Goal: Task Accomplishment & Management: Use online tool/utility

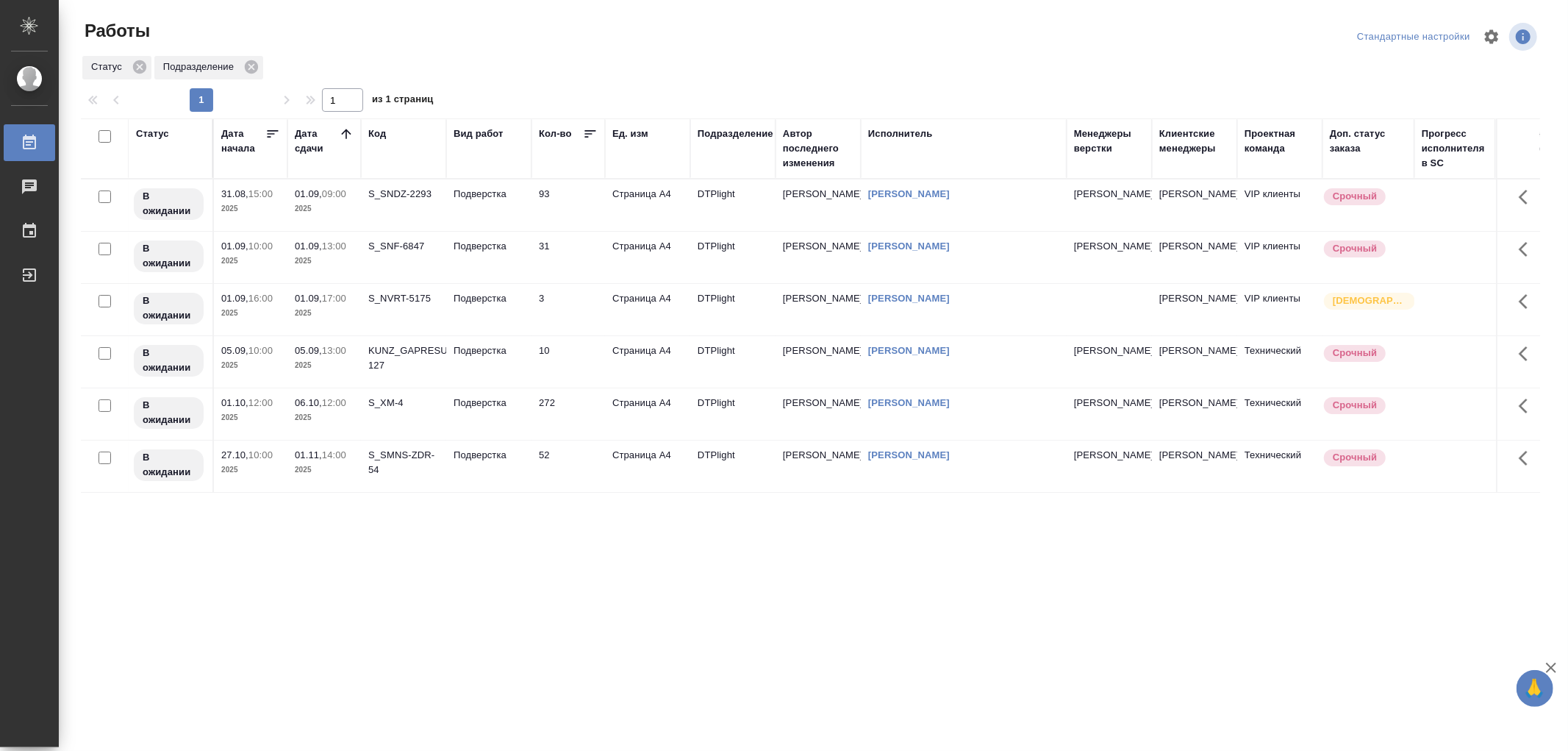
drag, startPoint x: 0, startPoint y: 0, endPoint x: 490, endPoint y: 203, distance: 530.4
click at [490, 203] on td "Подверстка" at bounding box center [488, 204] width 85 height 51
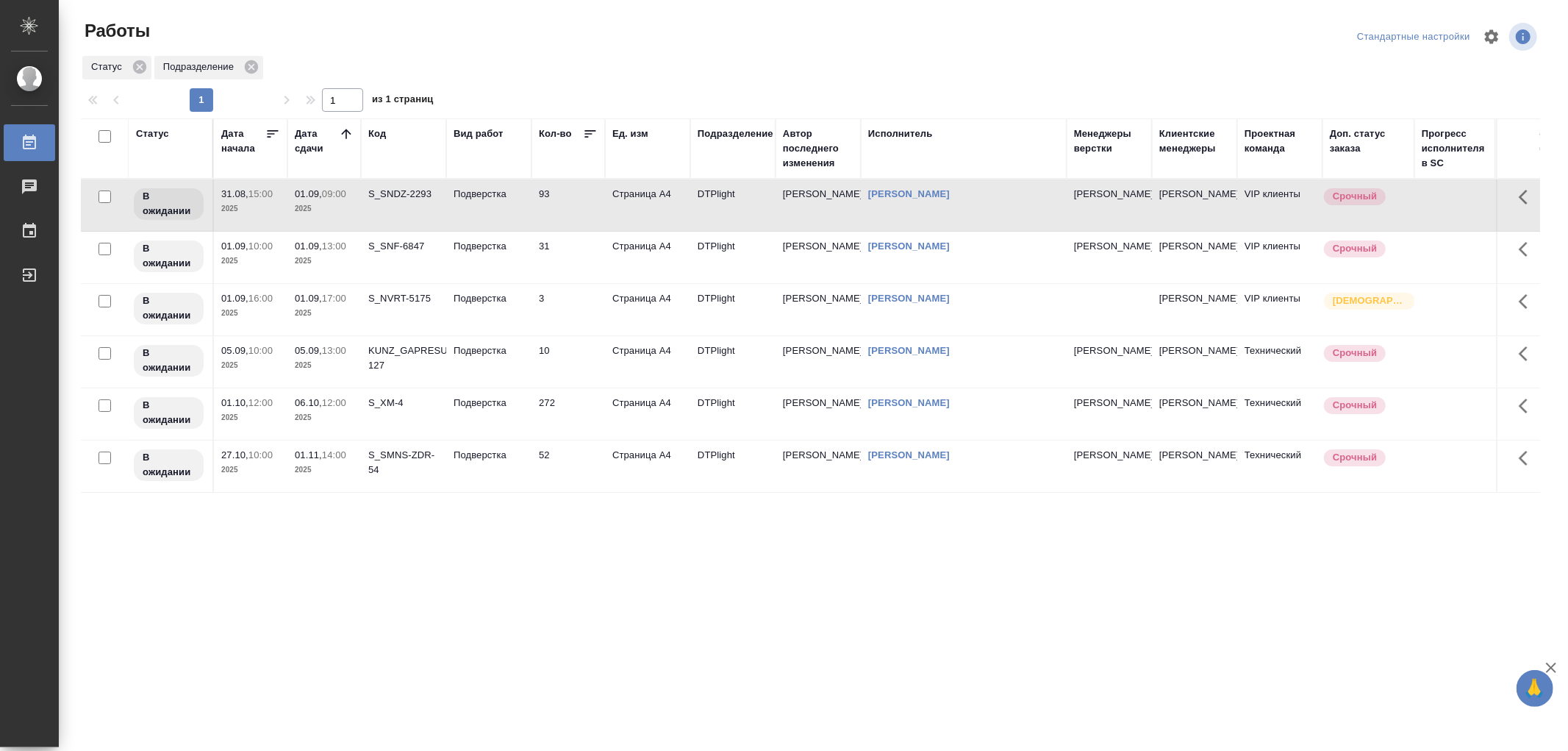
click at [490, 203] on td "Подверстка" at bounding box center [488, 204] width 85 height 51
click at [489, 266] on td "Подверстка" at bounding box center [488, 256] width 85 height 51
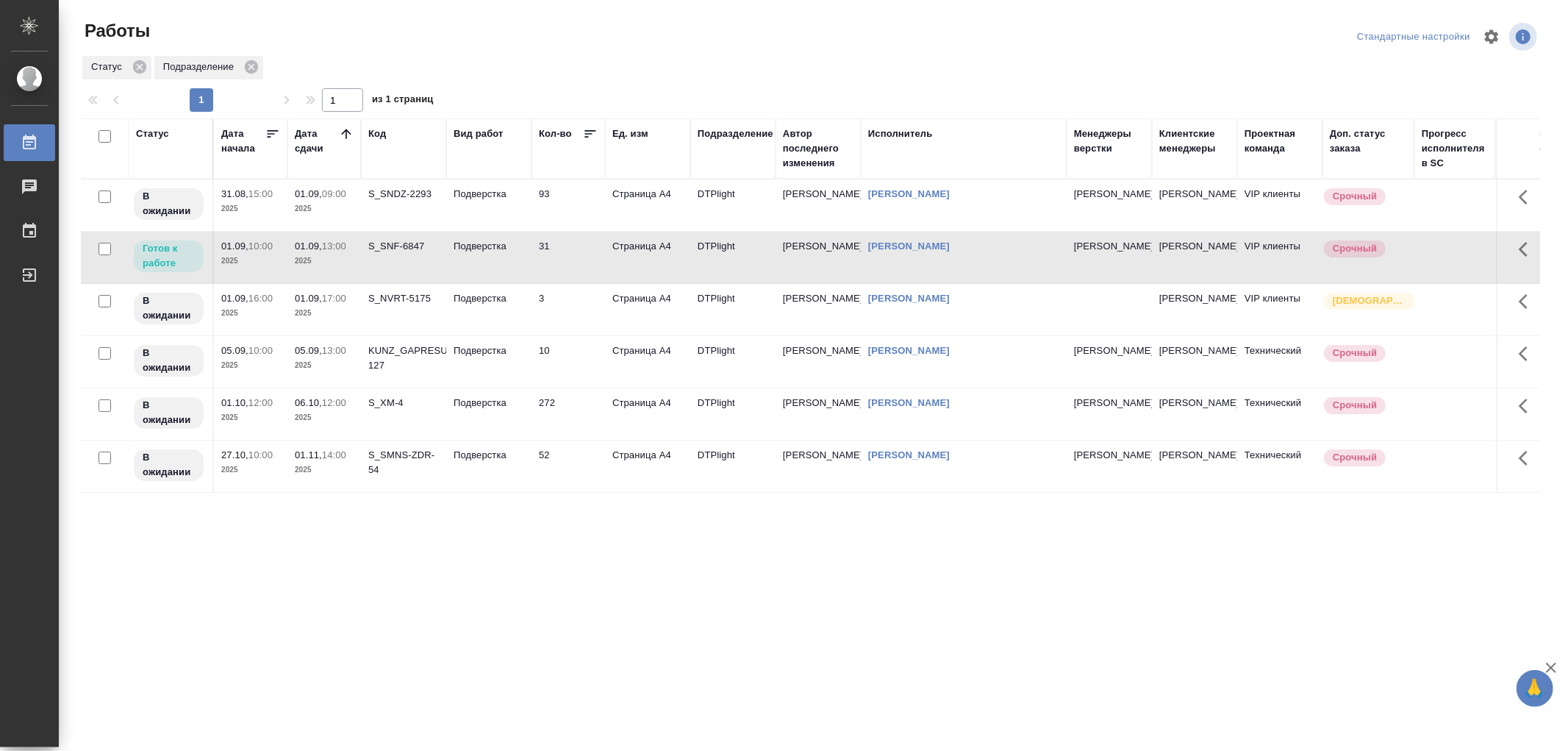
click at [489, 266] on td "Подверстка" at bounding box center [488, 256] width 85 height 51
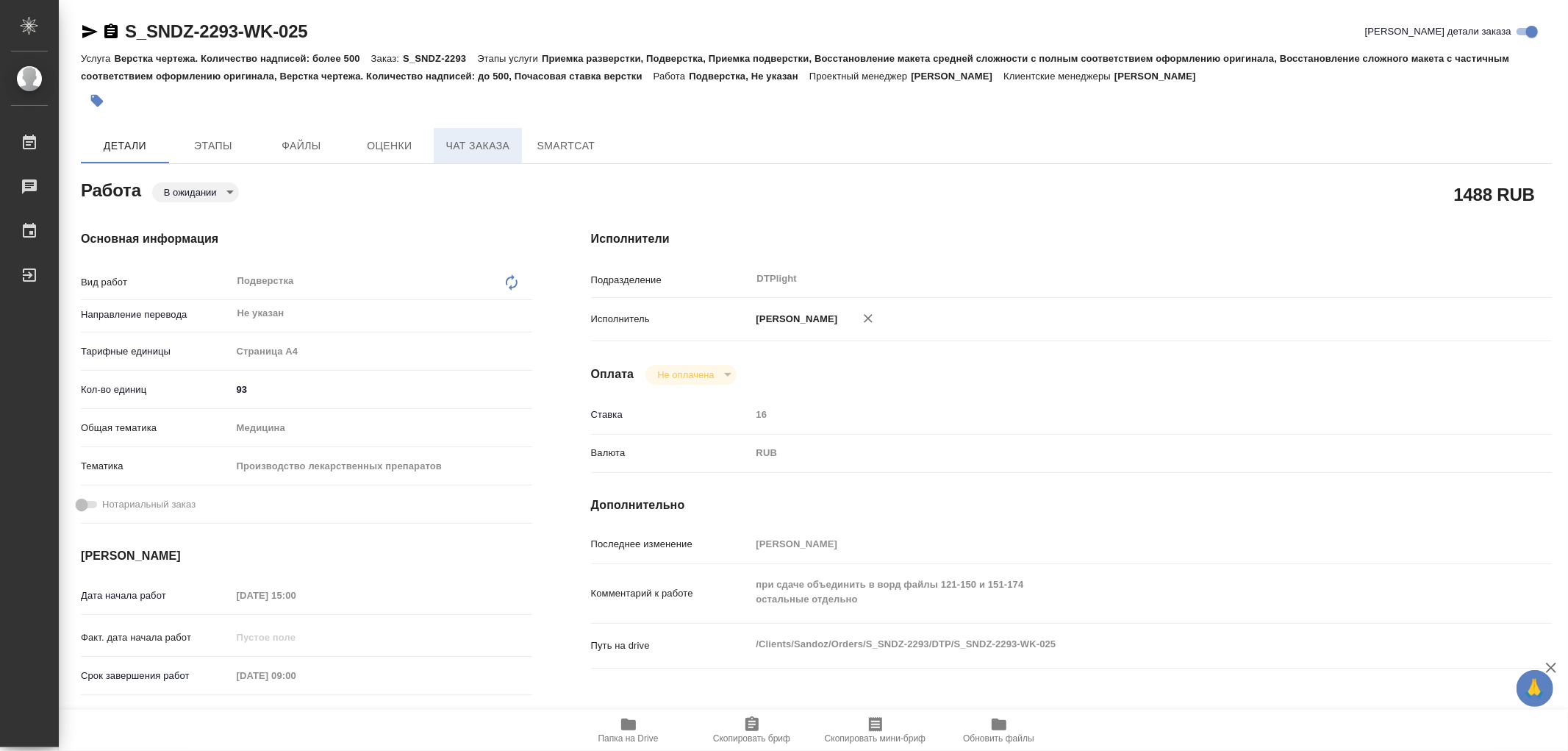
click at [453, 142] on span "Чат заказа" at bounding box center [478, 146] width 71 height 18
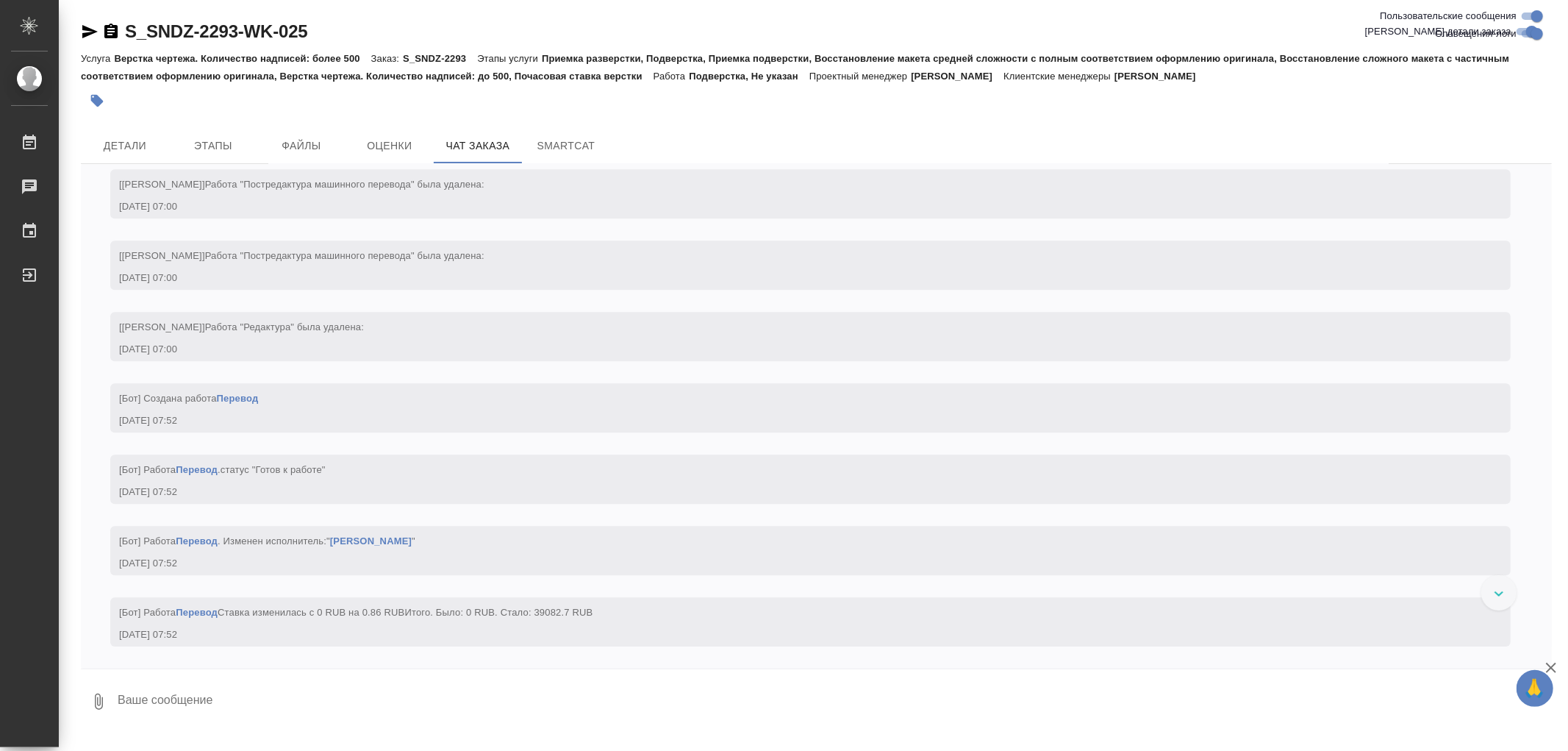
scroll to position [27545, 0]
click at [207, 156] on button "Этапы" at bounding box center [213, 146] width 88 height 36
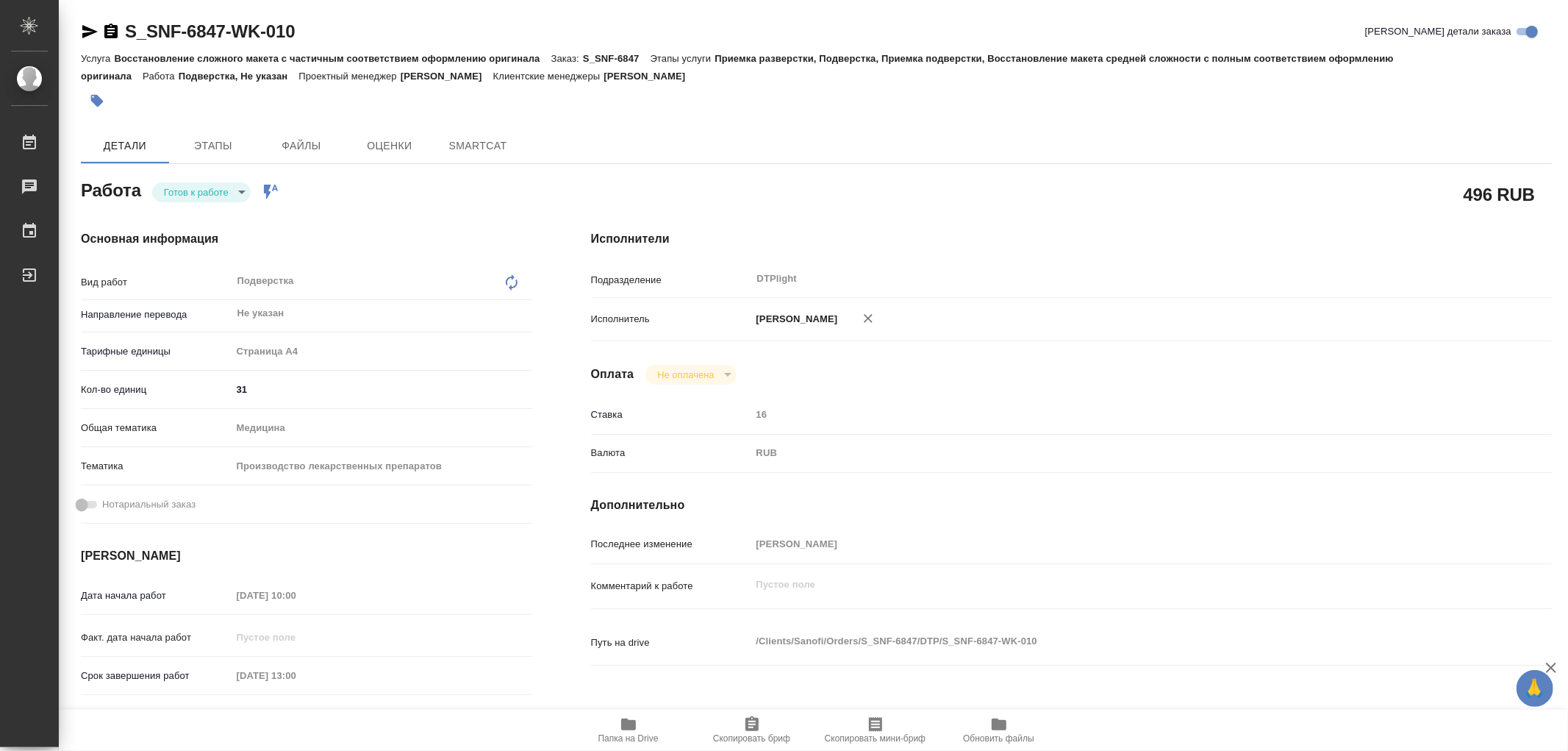
type textarea "x"
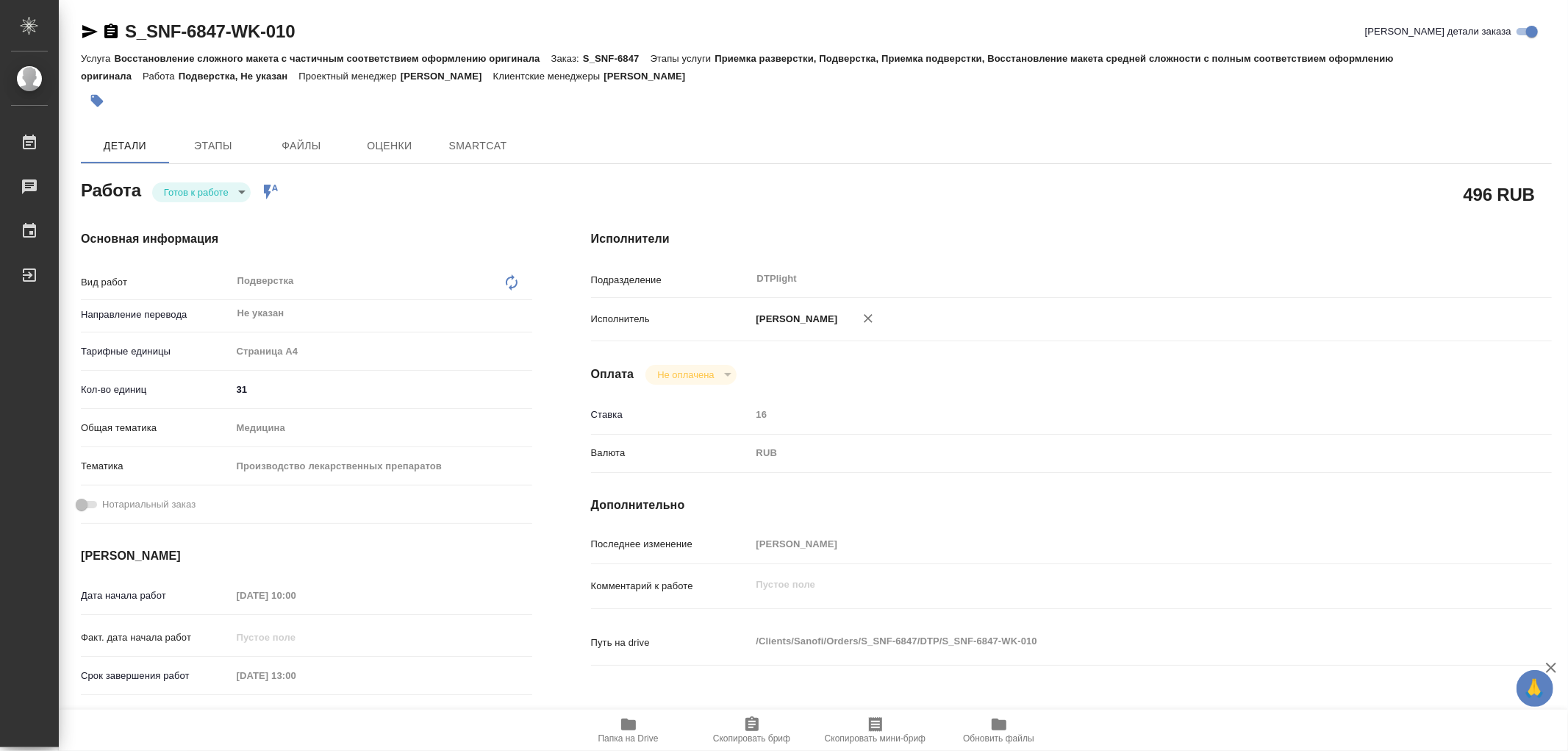
type textarea "x"
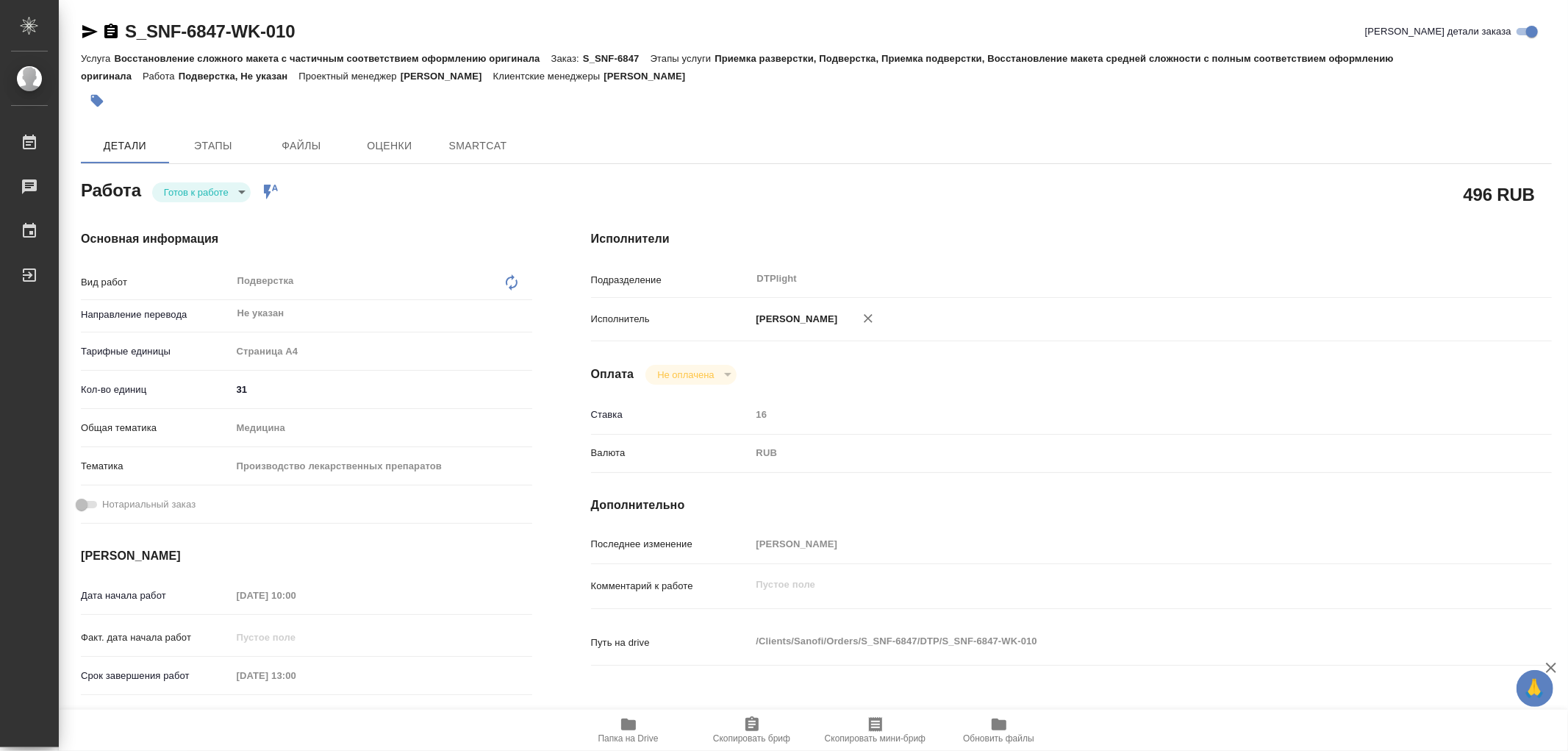
type textarea "x"
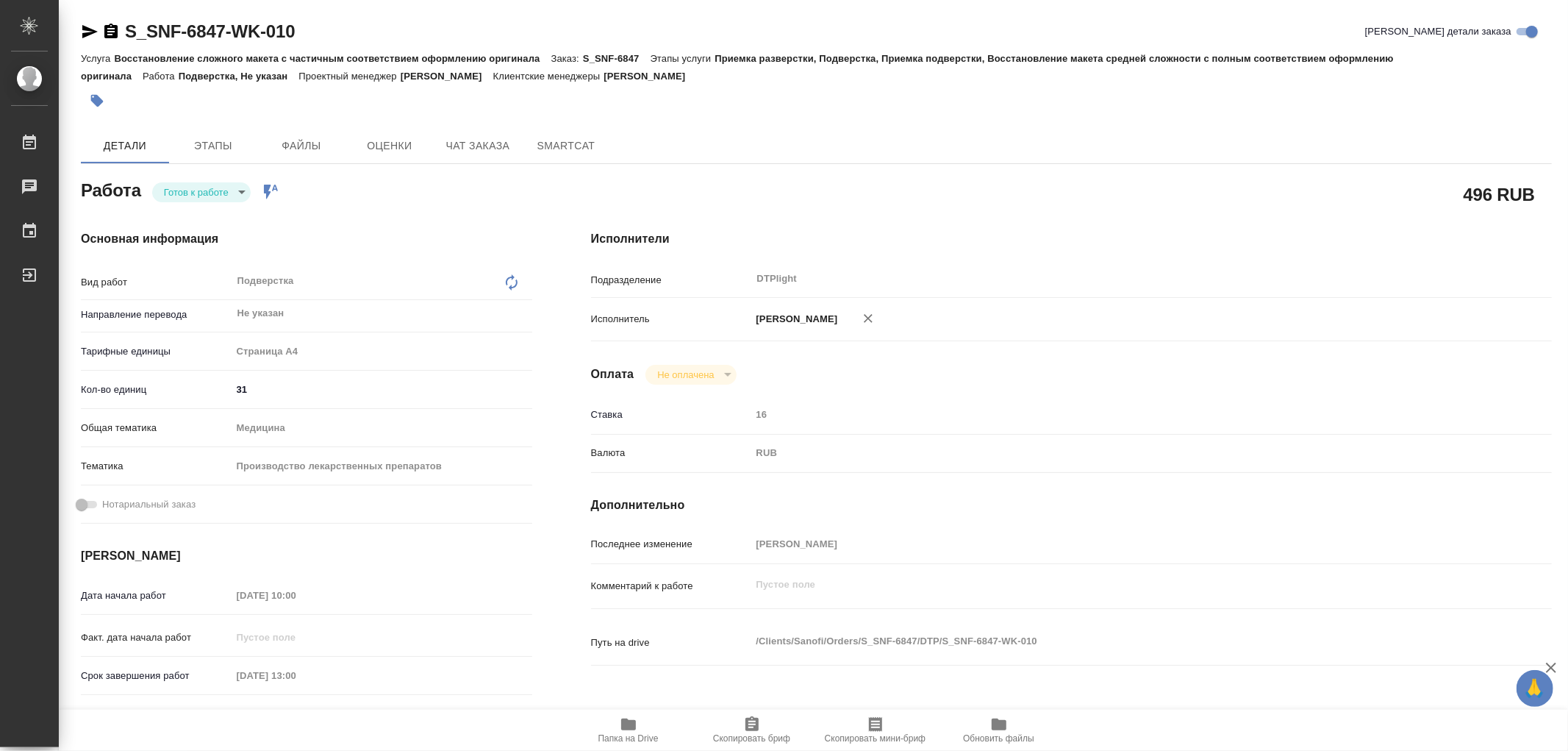
type textarea "x"
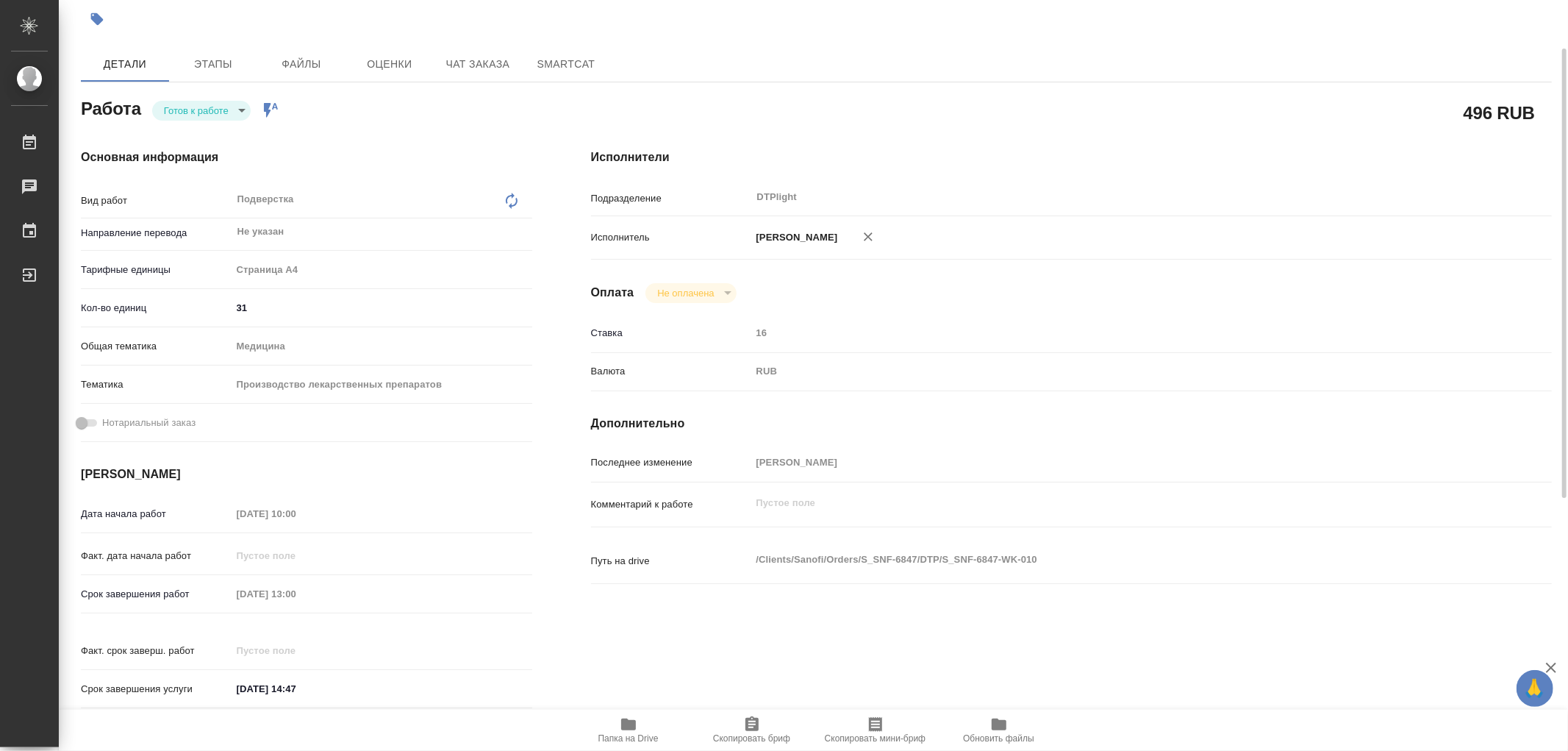
scroll to position [163, 0]
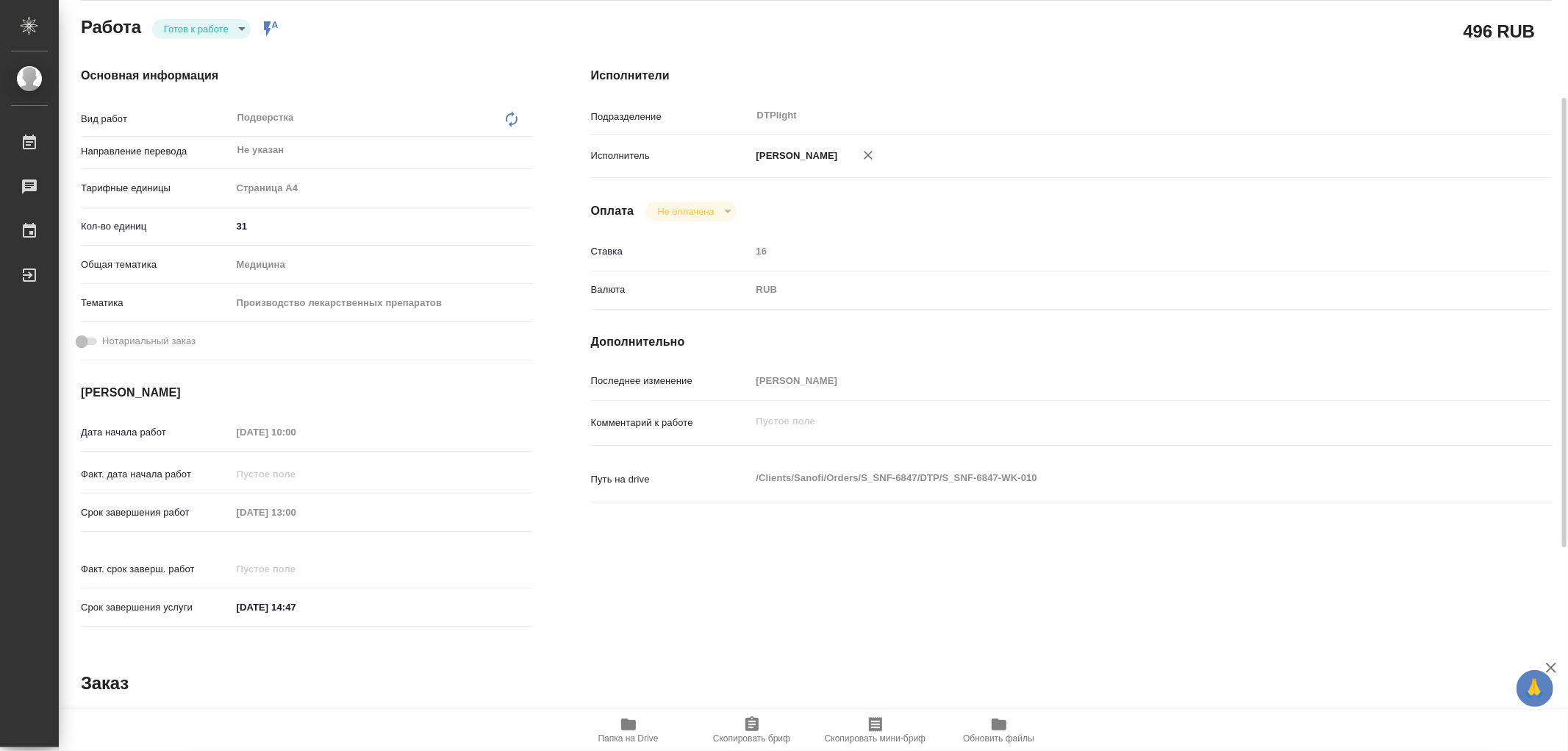
type textarea "x"
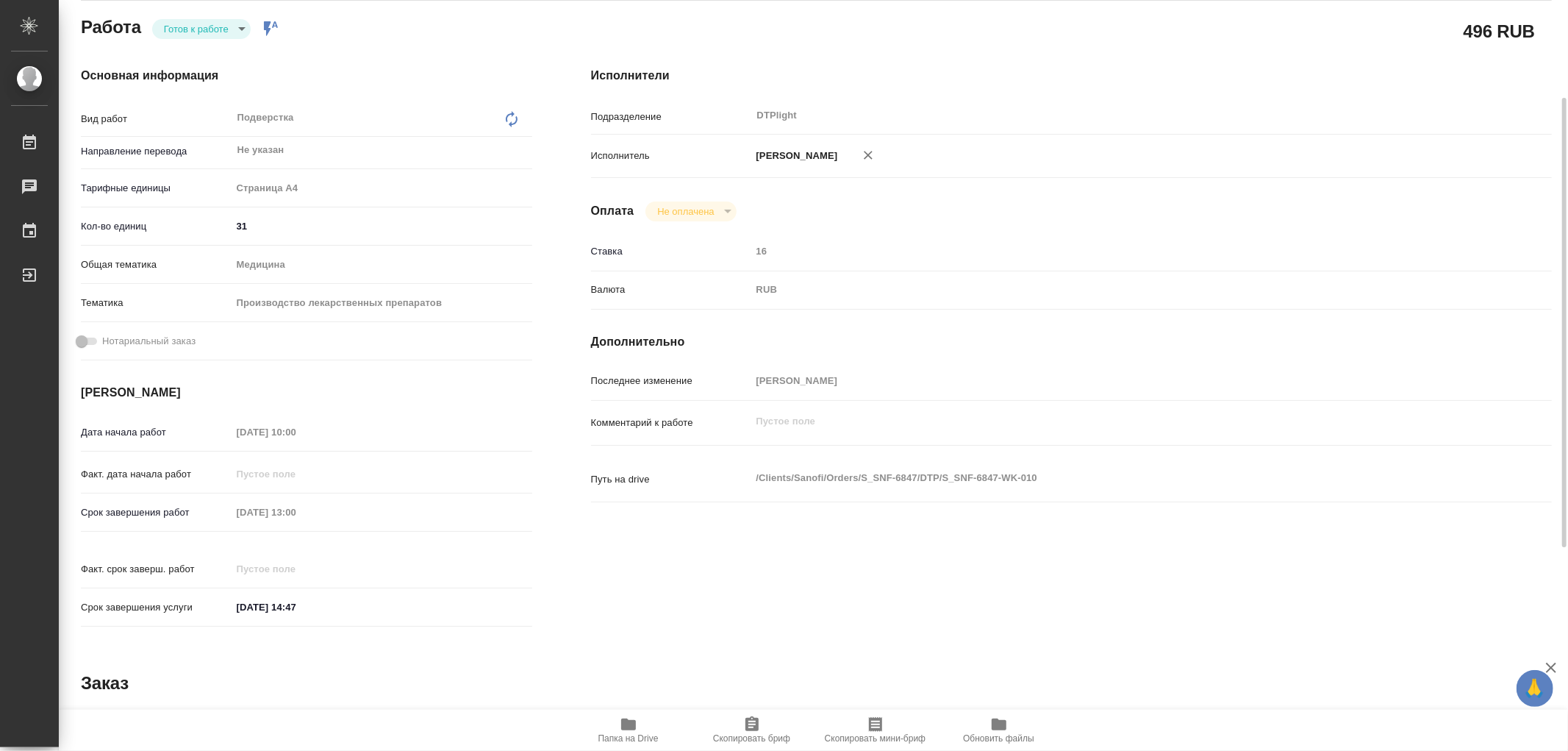
click at [633, 727] on icon "button" at bounding box center [628, 725] width 15 height 12
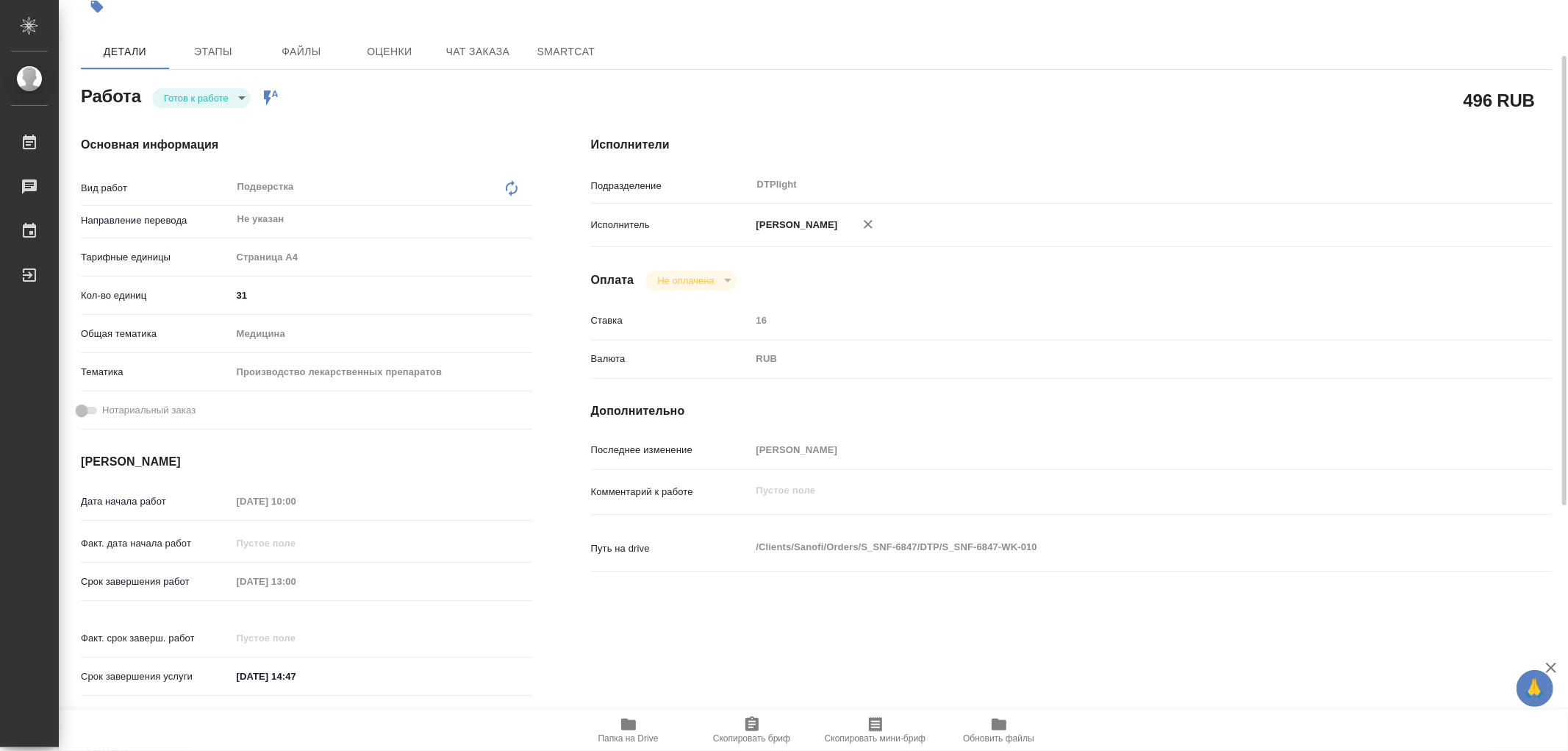
scroll to position [0, 0]
